Goal: Communication & Community: Answer question/provide support

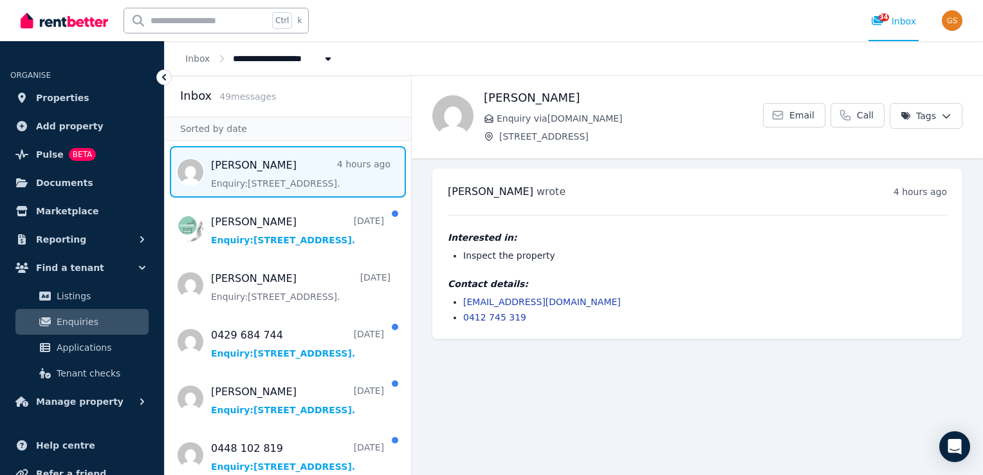
click at [246, 175] on span "Message list" at bounding box center [288, 171] width 246 height 51
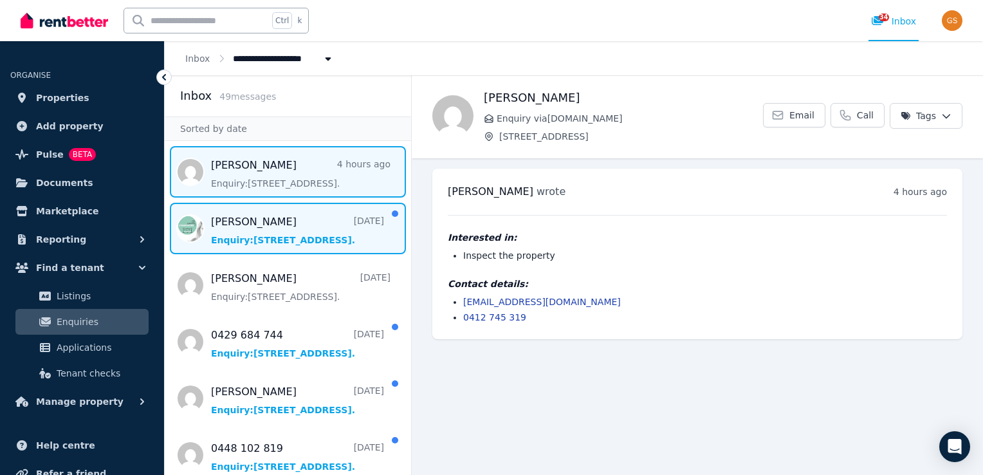
click at [235, 225] on span "Message list" at bounding box center [288, 228] width 246 height 51
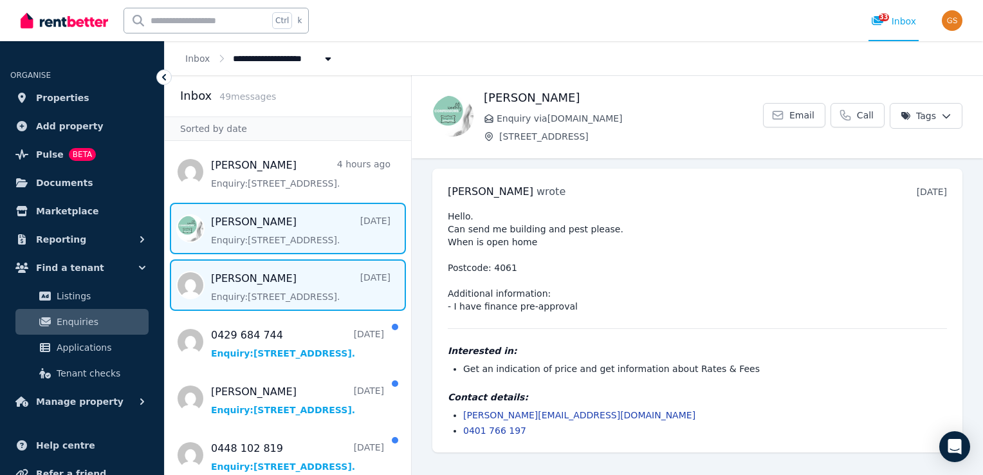
click at [226, 279] on span "Message list" at bounding box center [288, 284] width 246 height 51
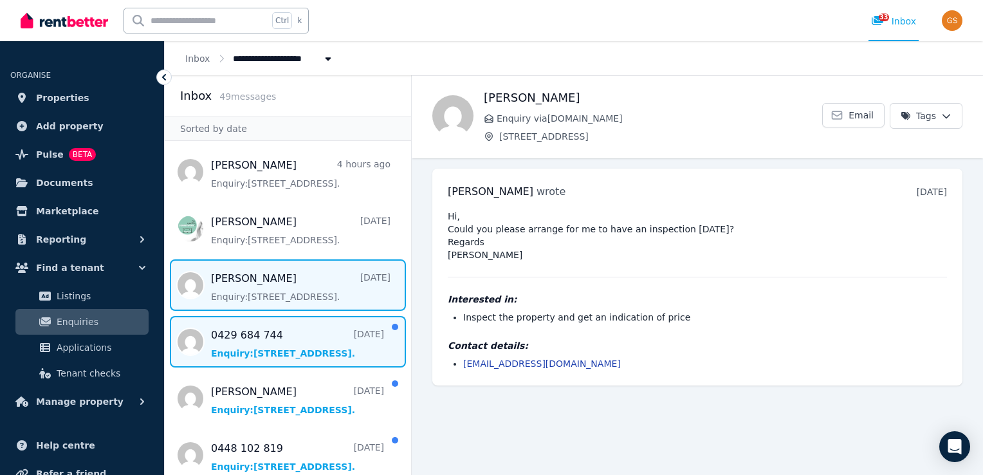
click at [235, 335] on span "Message list" at bounding box center [288, 341] width 246 height 51
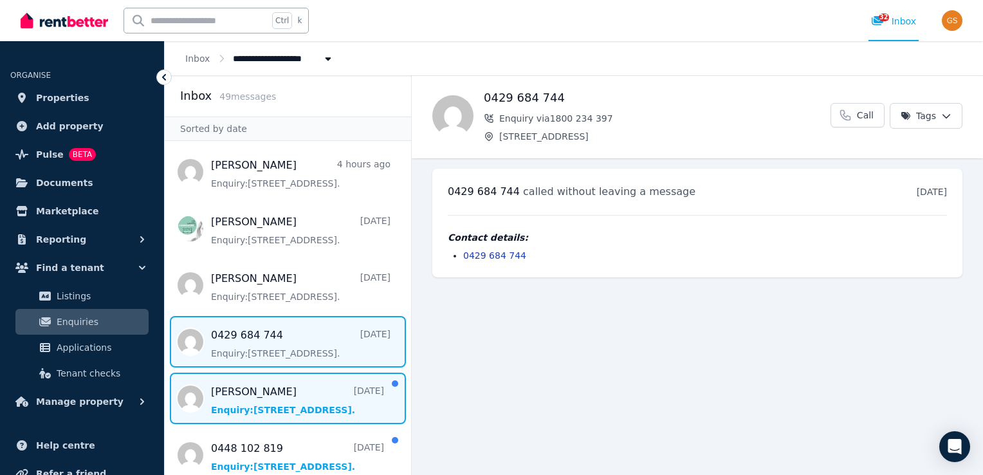
click at [244, 395] on span "Message list" at bounding box center [288, 397] width 246 height 51
